Goal: Communication & Community: Answer question/provide support

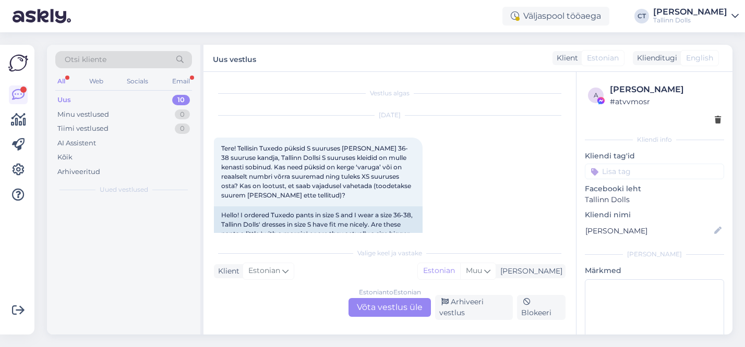
scroll to position [141, 0]
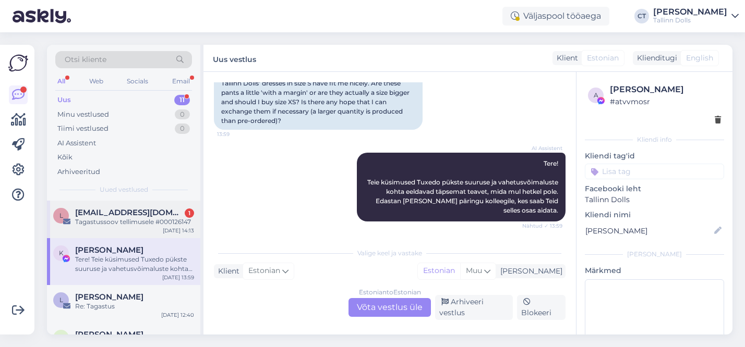
click at [108, 225] on div "Tagastussoov tellimusele #000126147" at bounding box center [134, 221] width 119 height 9
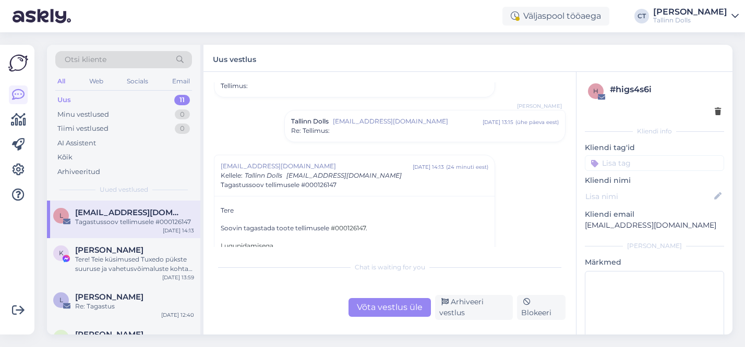
scroll to position [44, 0]
click at [398, 137] on div "Tallinn Dolls [EMAIL_ADDRESS][DOMAIN_NAME] [DATE] 13:15 ( ühe päeva eest ) Re: …" at bounding box center [425, 127] width 280 height 31
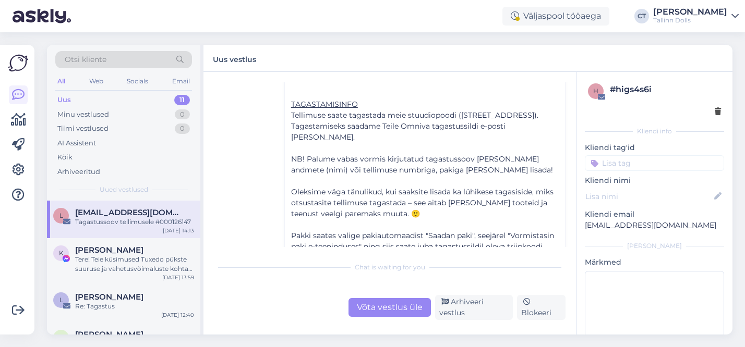
scroll to position [297, 0]
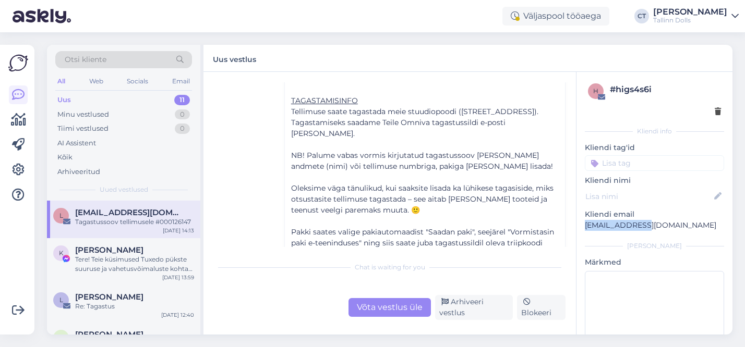
drag, startPoint x: 638, startPoint y: 227, endPoint x: 583, endPoint y: 227, distance: 54.7
click at [583, 227] on div "h # higs4s6i Kliendi info Kliendi tag'id Kliendi nimi Kliendi email [EMAIL_ADDR…" at bounding box center [654, 226] width 156 height 309
copy p "[EMAIL_ADDRESS][DOMAIN_NAME]"
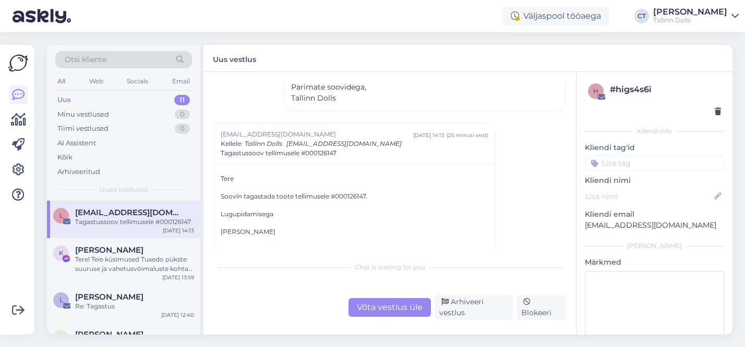
click at [375, 313] on div "Võta vestlus üle" at bounding box center [389, 307] width 82 height 19
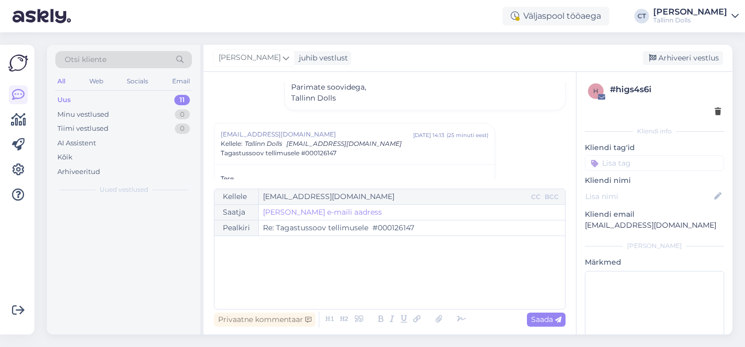
scroll to position [570, 0]
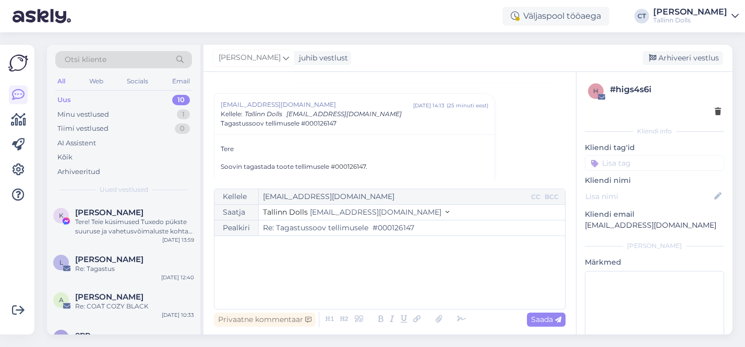
click at [327, 278] on div "﻿" at bounding box center [390, 272] width 340 height 63
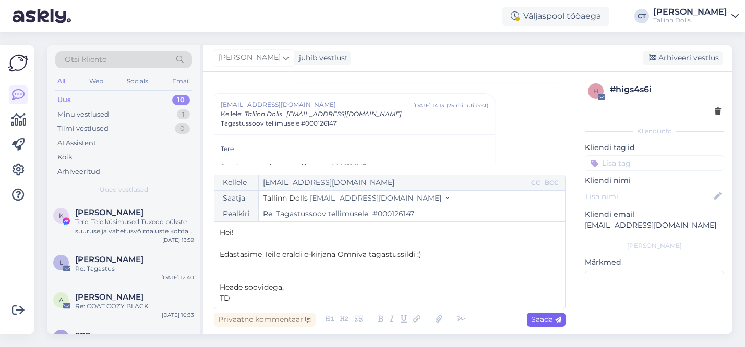
click at [543, 323] on span "Saada" at bounding box center [546, 319] width 30 height 9
type input "Re: Re: [PERSON_NAME] tellimusele #000126147"
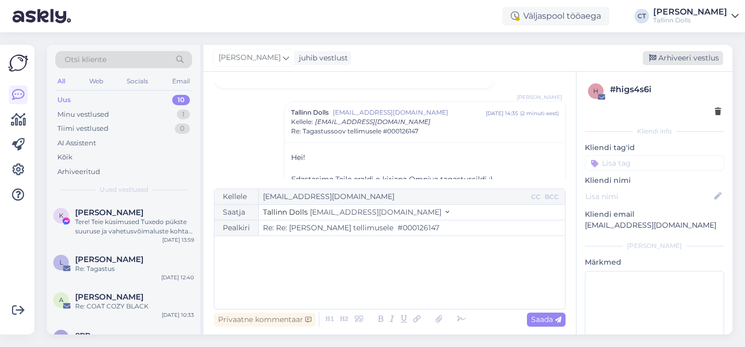
click at [688, 62] on div "Arhiveeri vestlus" at bounding box center [682, 58] width 80 height 14
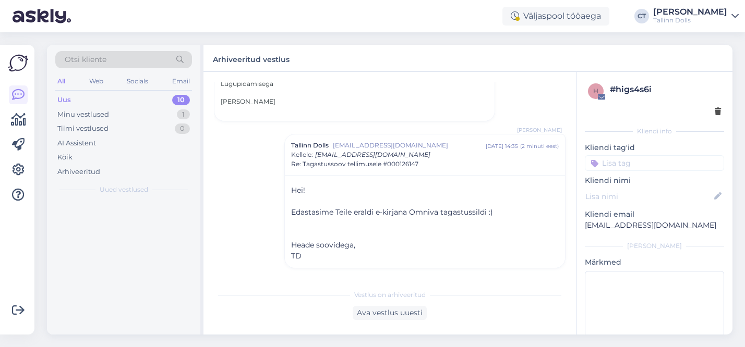
scroll to position [660, 0]
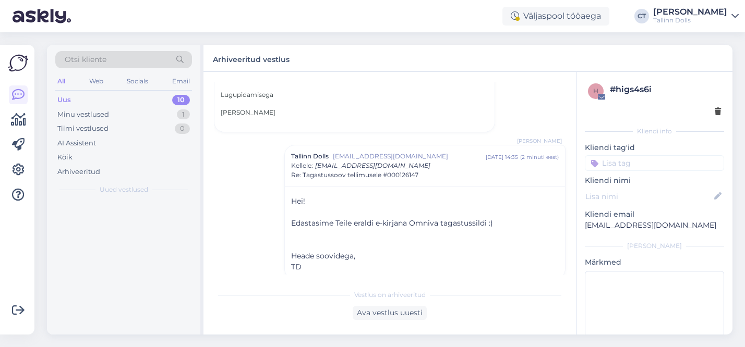
click at [688, 62] on div "Arhiveeritud vestlus" at bounding box center [467, 58] width 529 height 27
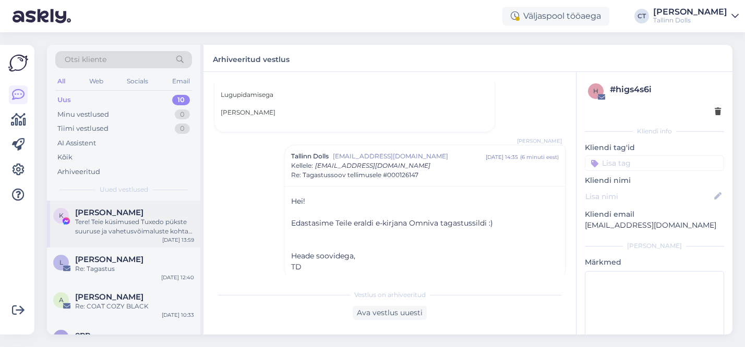
click at [108, 224] on div "Tere! Teie küsimused Tuxedo pükste suuruse ja vahetusvõimaluste kohta eeldavad …" at bounding box center [134, 226] width 119 height 19
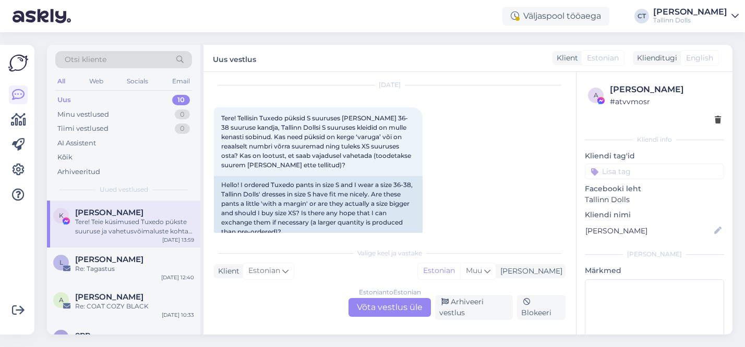
scroll to position [20, 0]
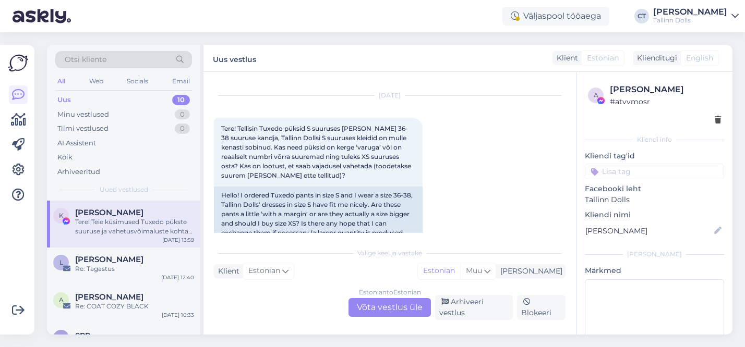
click at [139, 100] on div "Uus 10" at bounding box center [123, 100] width 137 height 15
click at [192, 10] on div "Väljaspool tööaega CT [PERSON_NAME] Tallinn Dolls" at bounding box center [372, 16] width 745 height 32
